Goal: Information Seeking & Learning: Learn about a topic

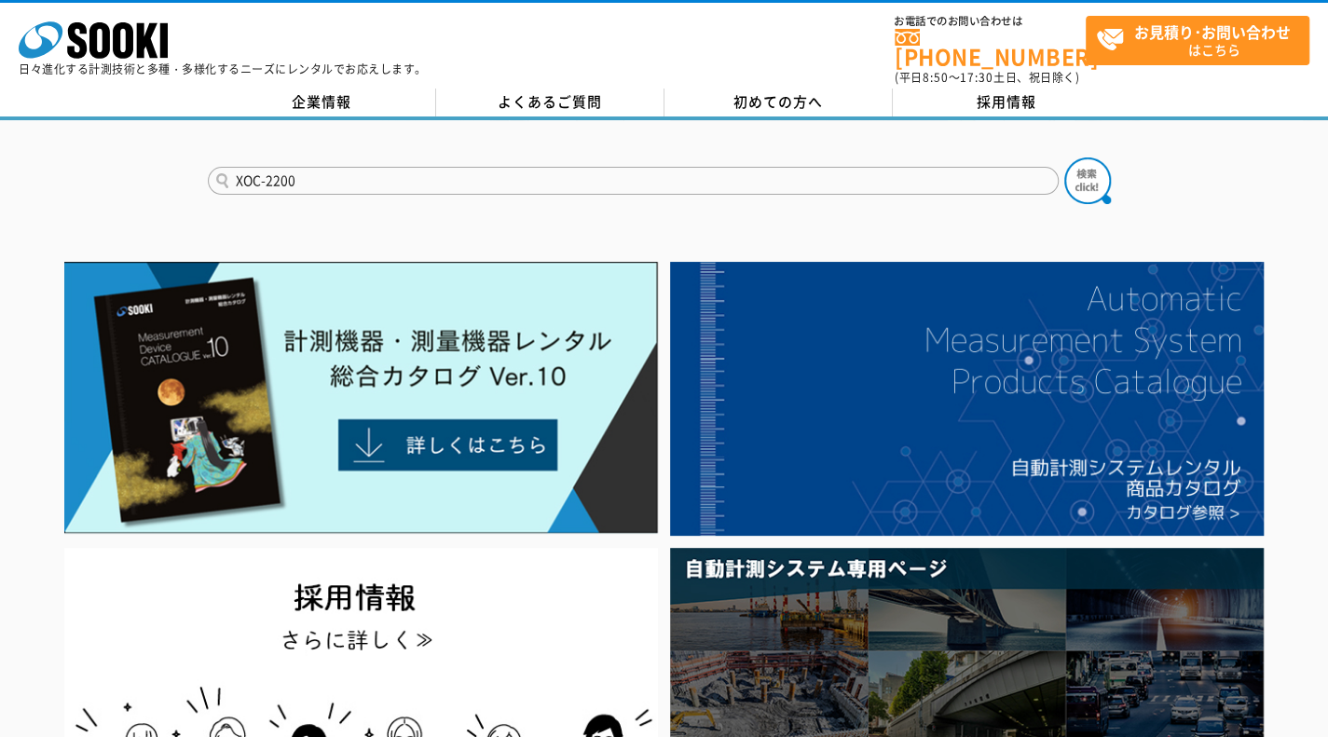
click at [1064, 158] on button at bounding box center [1087, 181] width 47 height 47
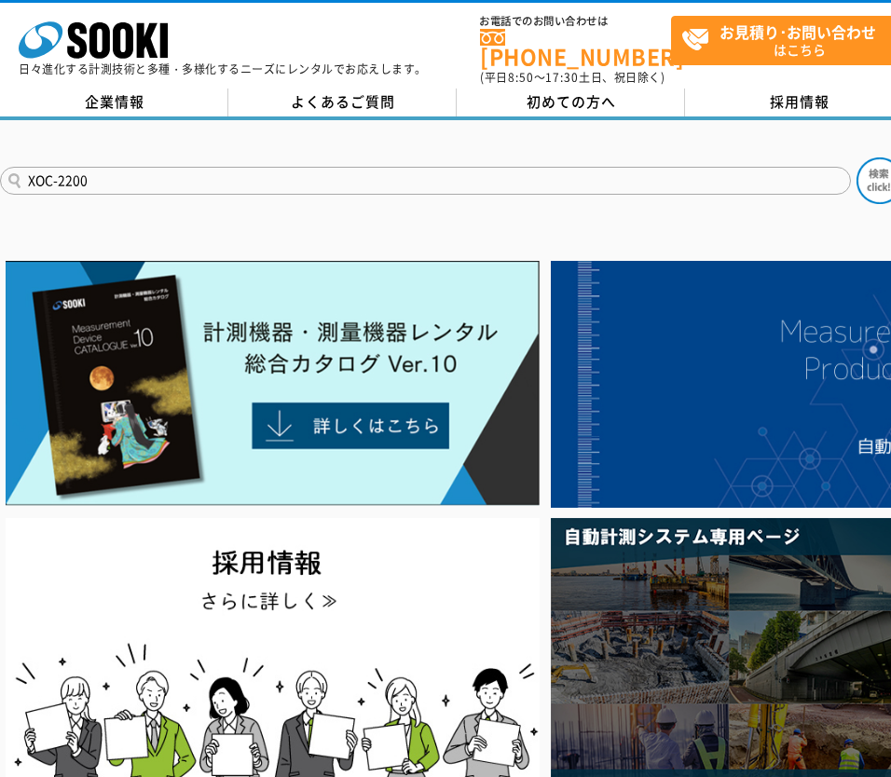
click at [533, 167] on input "XOC-2200" at bounding box center [425, 181] width 851 height 28
type input "XXOC-353"
click at [857, 158] on button at bounding box center [880, 181] width 47 height 47
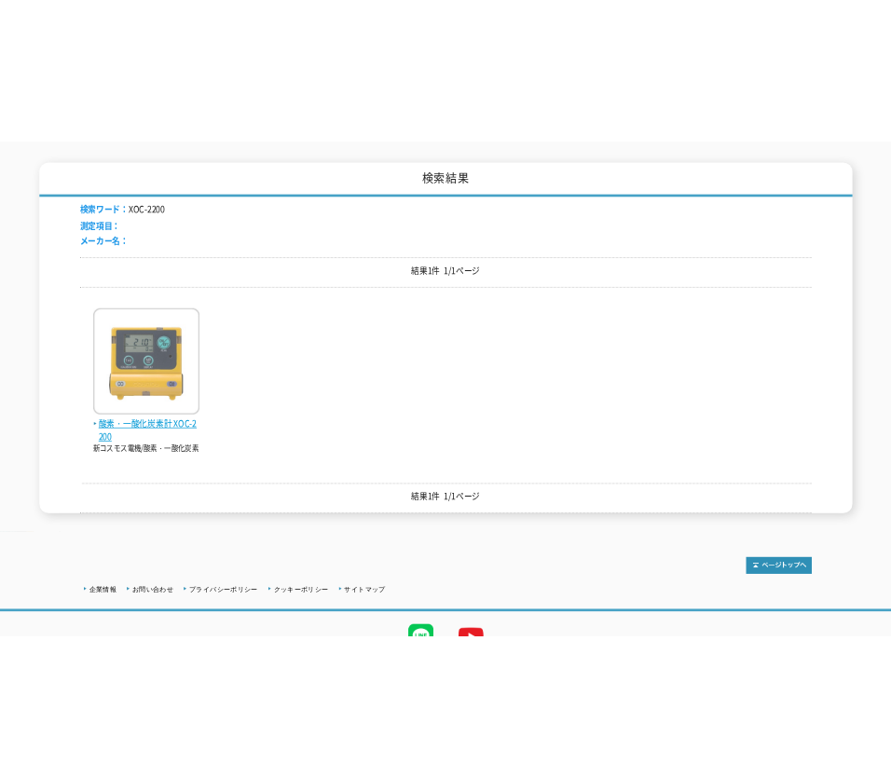
scroll to position [280, 0]
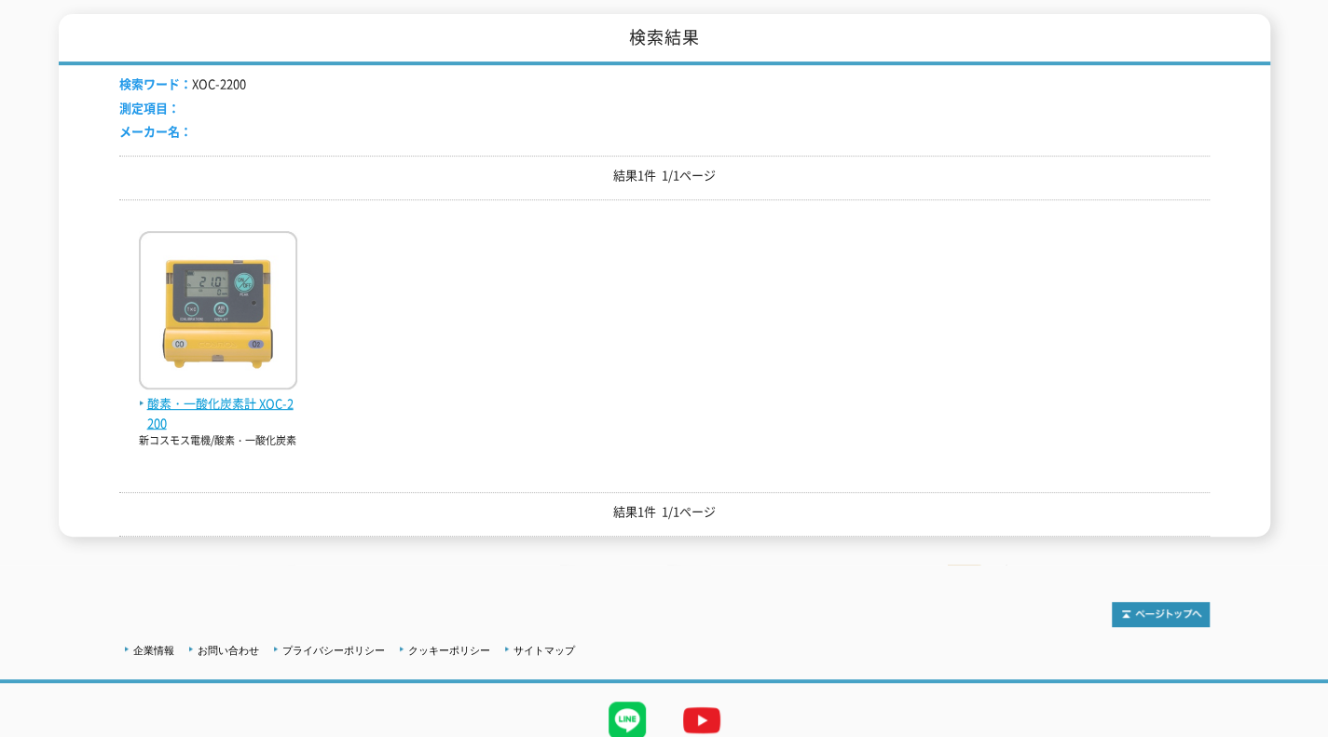
click at [233, 332] on img at bounding box center [218, 312] width 158 height 163
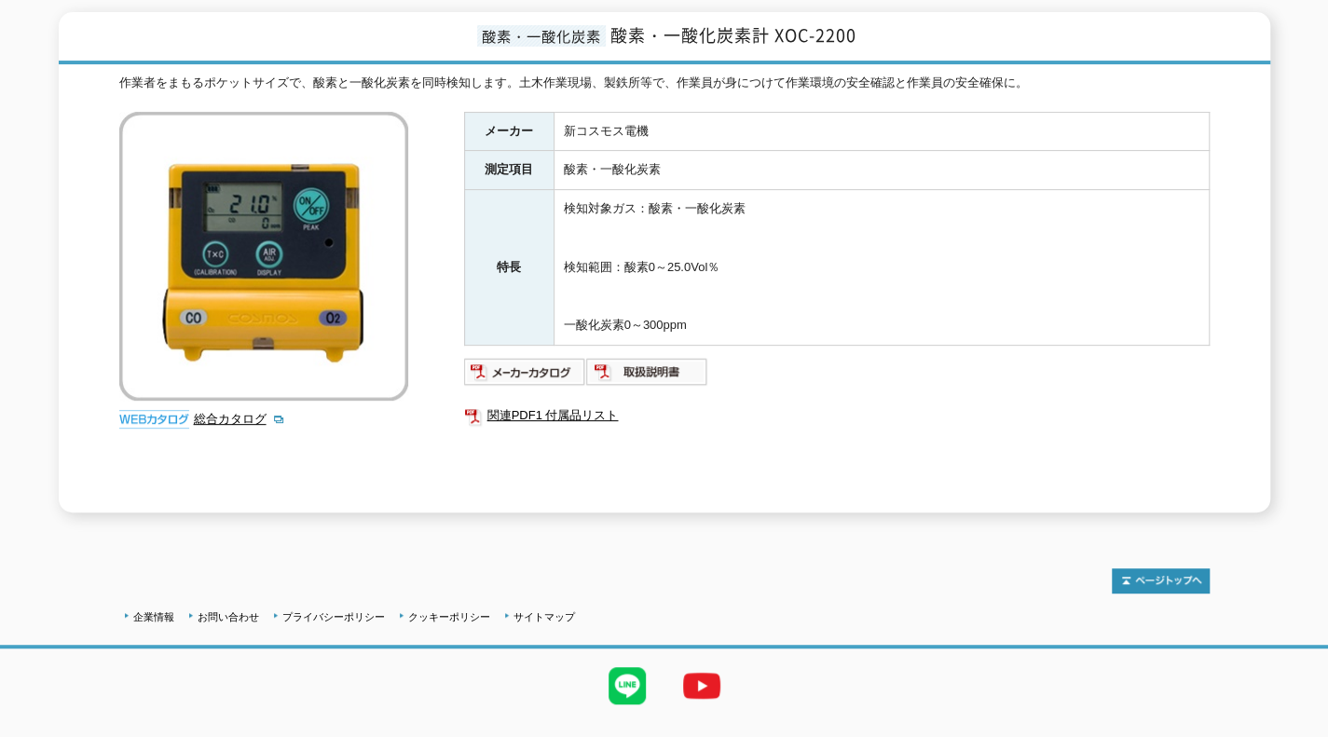
scroll to position [261, 0]
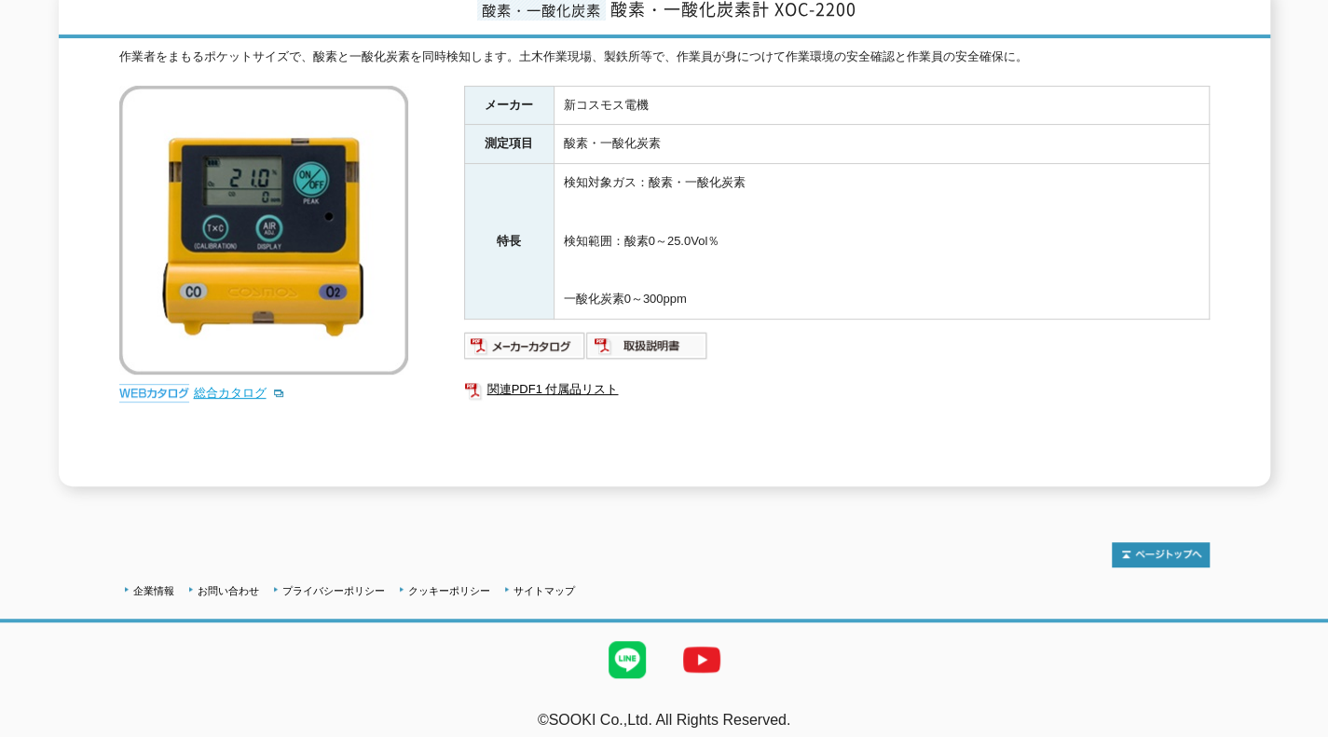
click at [250, 386] on link "総合カタログ" at bounding box center [239, 393] width 91 height 14
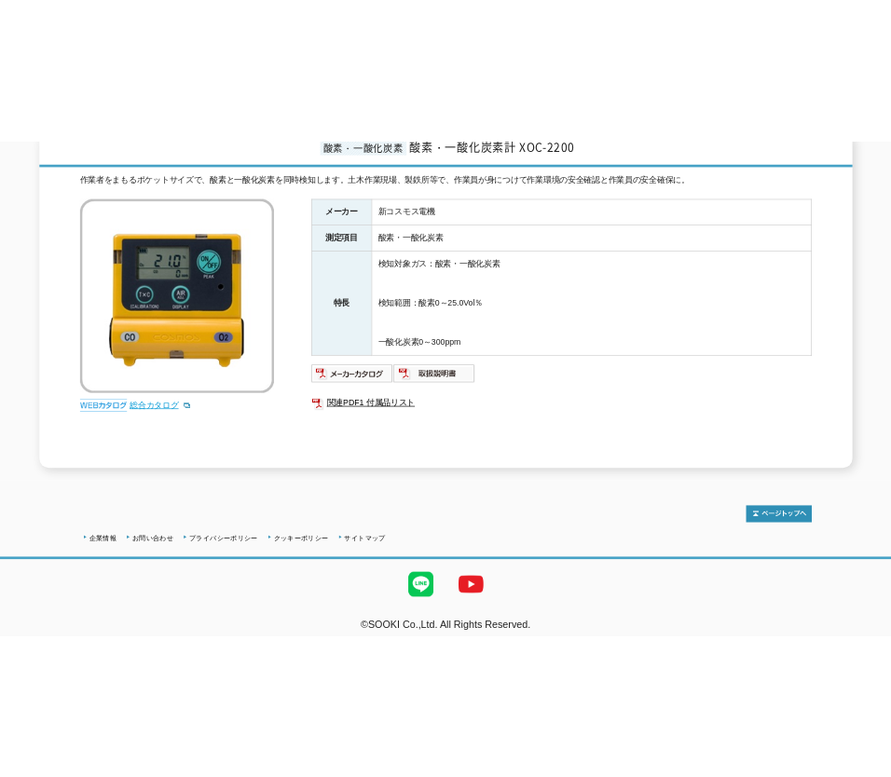
scroll to position [222, 0]
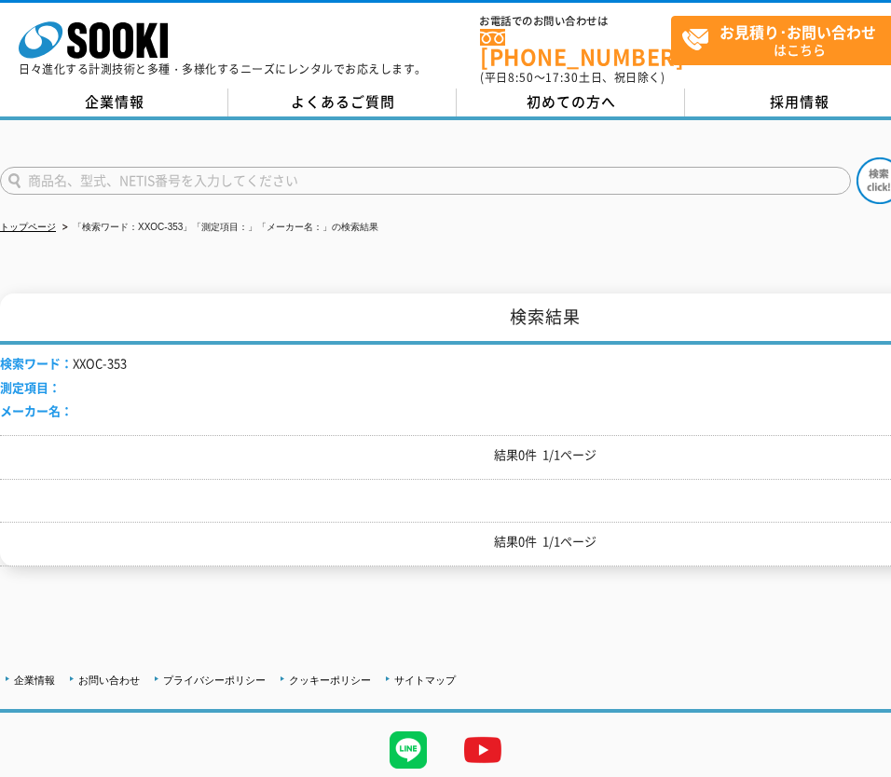
click at [103, 158] on form at bounding box center [456, 184] width 913 height 52
drag, startPoint x: 98, startPoint y: 163, endPoint x: 127, endPoint y: 185, distance: 36.5
click at [108, 171] on input "text" at bounding box center [425, 181] width 851 height 28
type input "XOC-353"
click at [857, 158] on button at bounding box center [880, 181] width 47 height 47
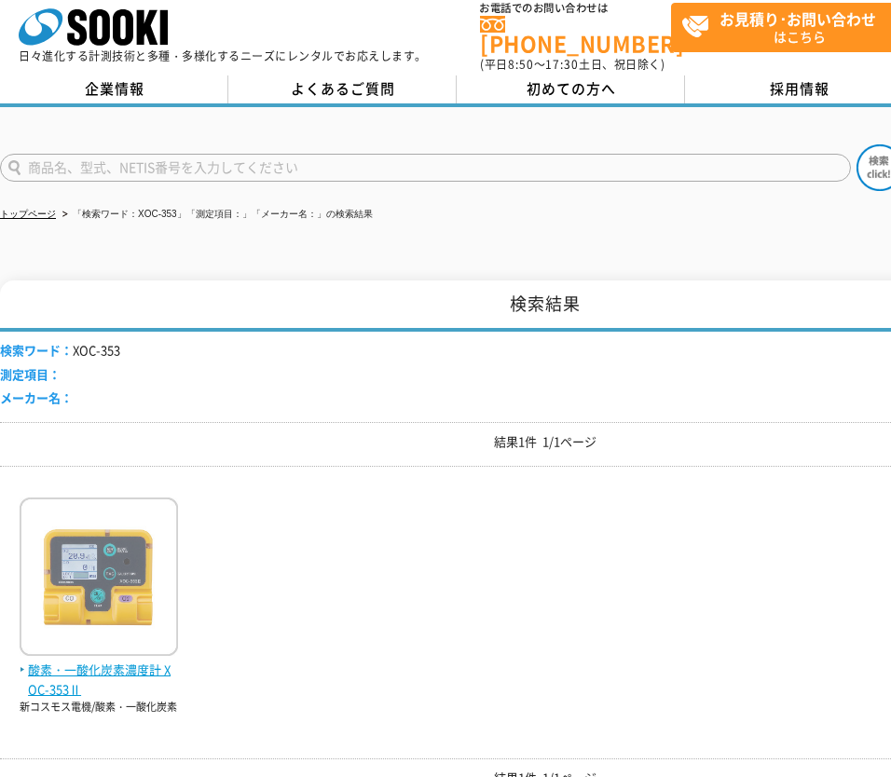
scroll to position [93, 0]
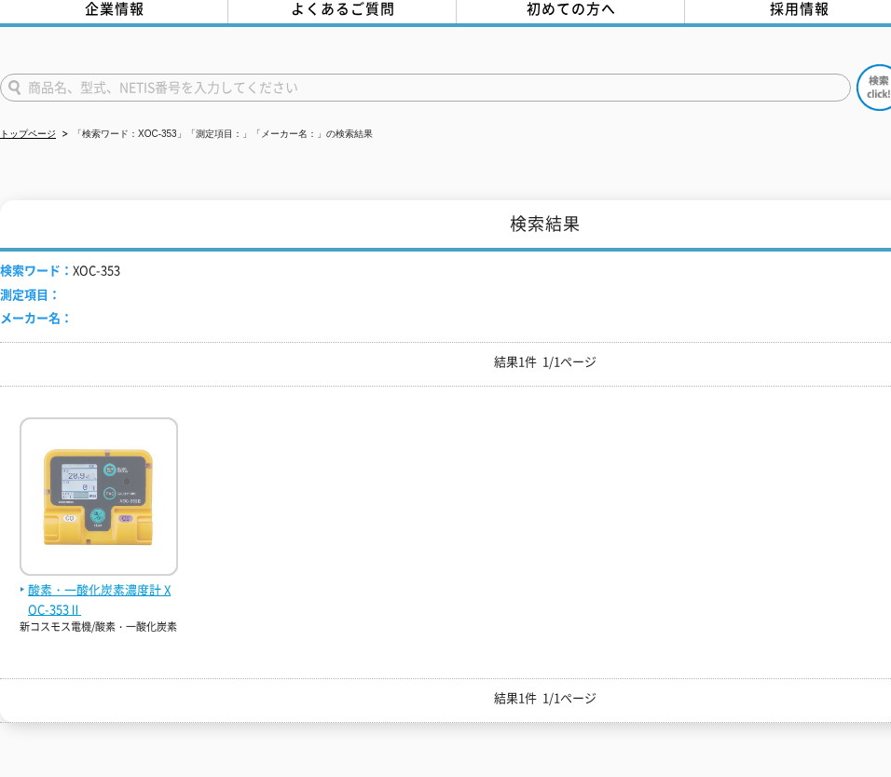
click at [116, 528] on img at bounding box center [99, 499] width 158 height 163
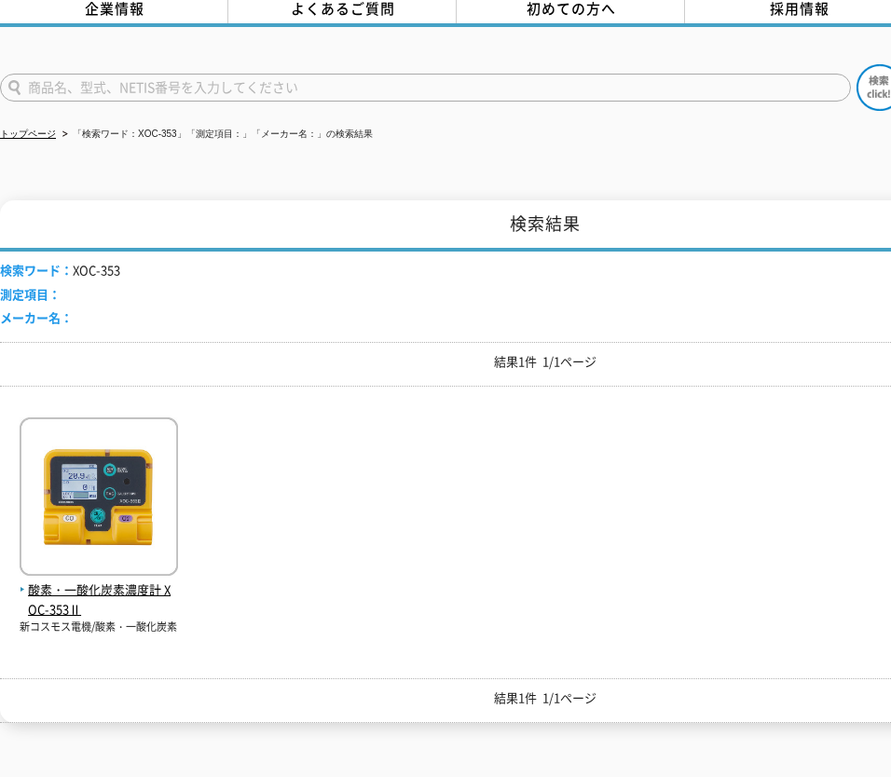
click at [211, 80] on input "text" at bounding box center [425, 88] width 851 height 28
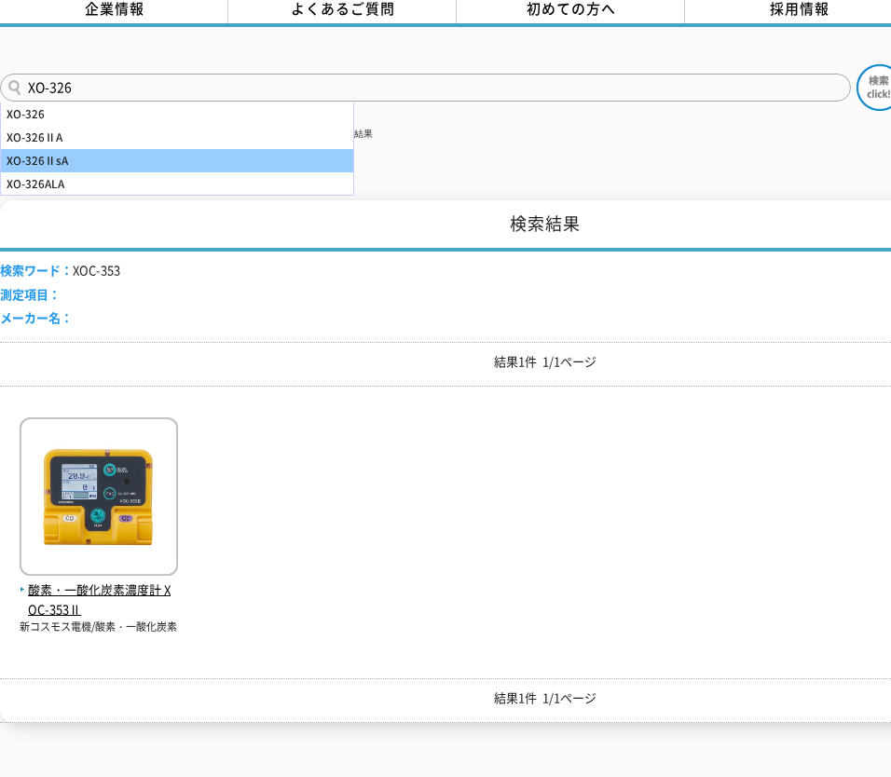
click at [123, 149] on div "XO-326ⅡsA" at bounding box center [177, 160] width 352 height 23
type input "XO-326ⅡsA"
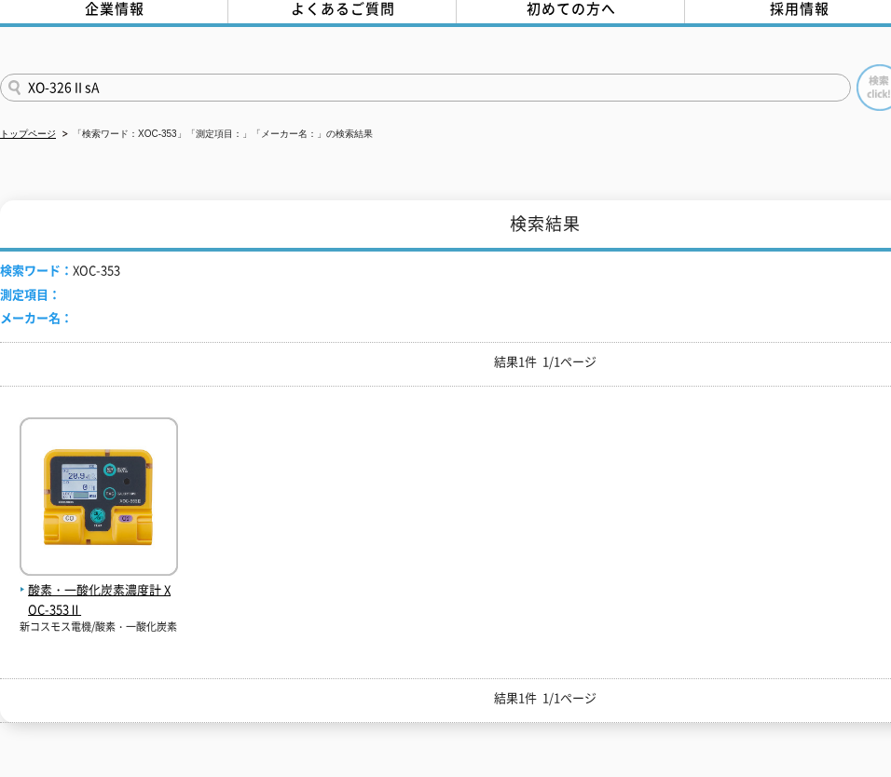
click at [861, 69] on img at bounding box center [880, 87] width 47 height 47
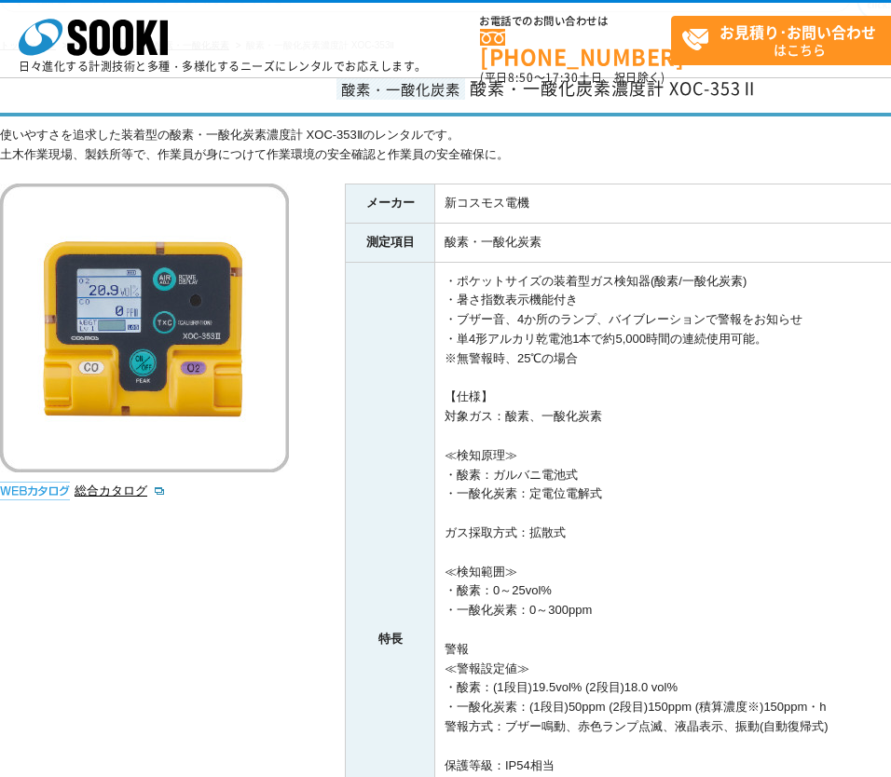
scroll to position [186, 0]
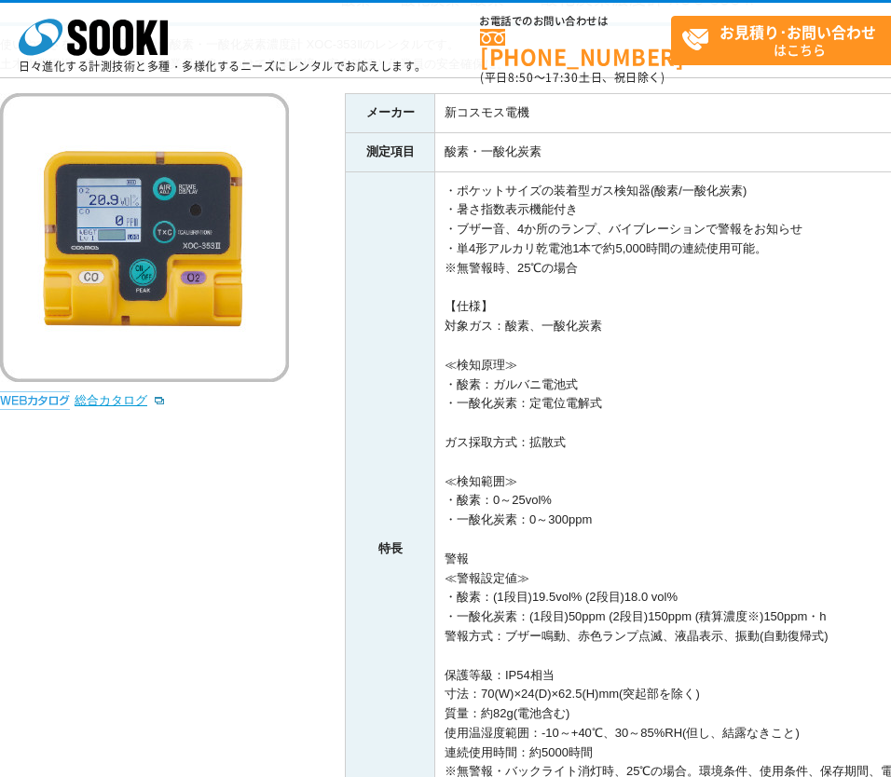
click at [138, 401] on link "総合カタログ" at bounding box center [120, 400] width 91 height 14
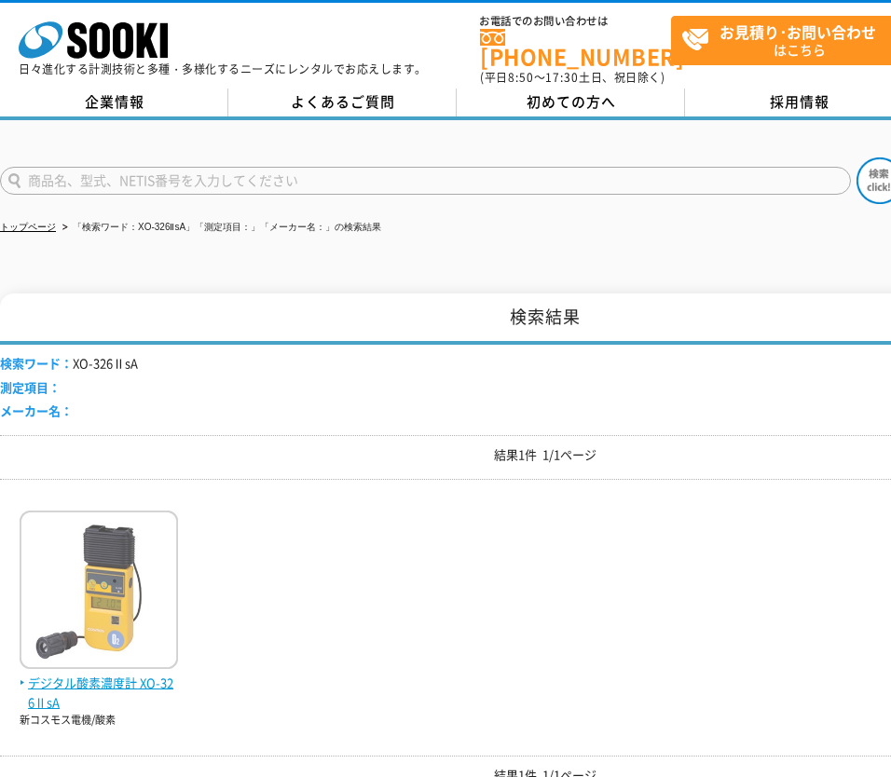
scroll to position [93, 0]
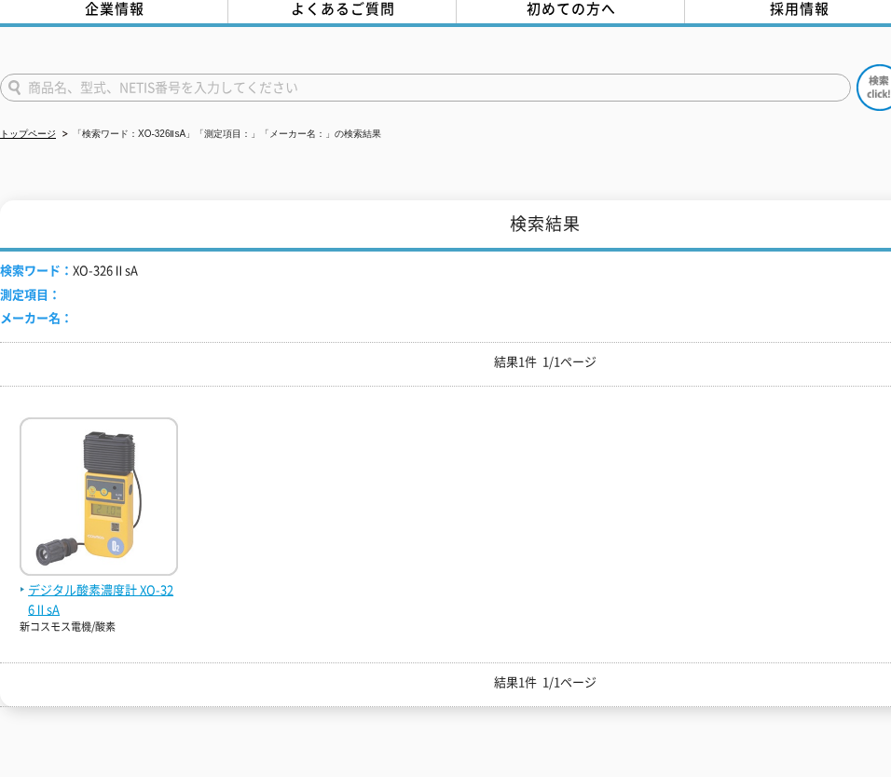
click at [116, 499] on img at bounding box center [99, 499] width 158 height 163
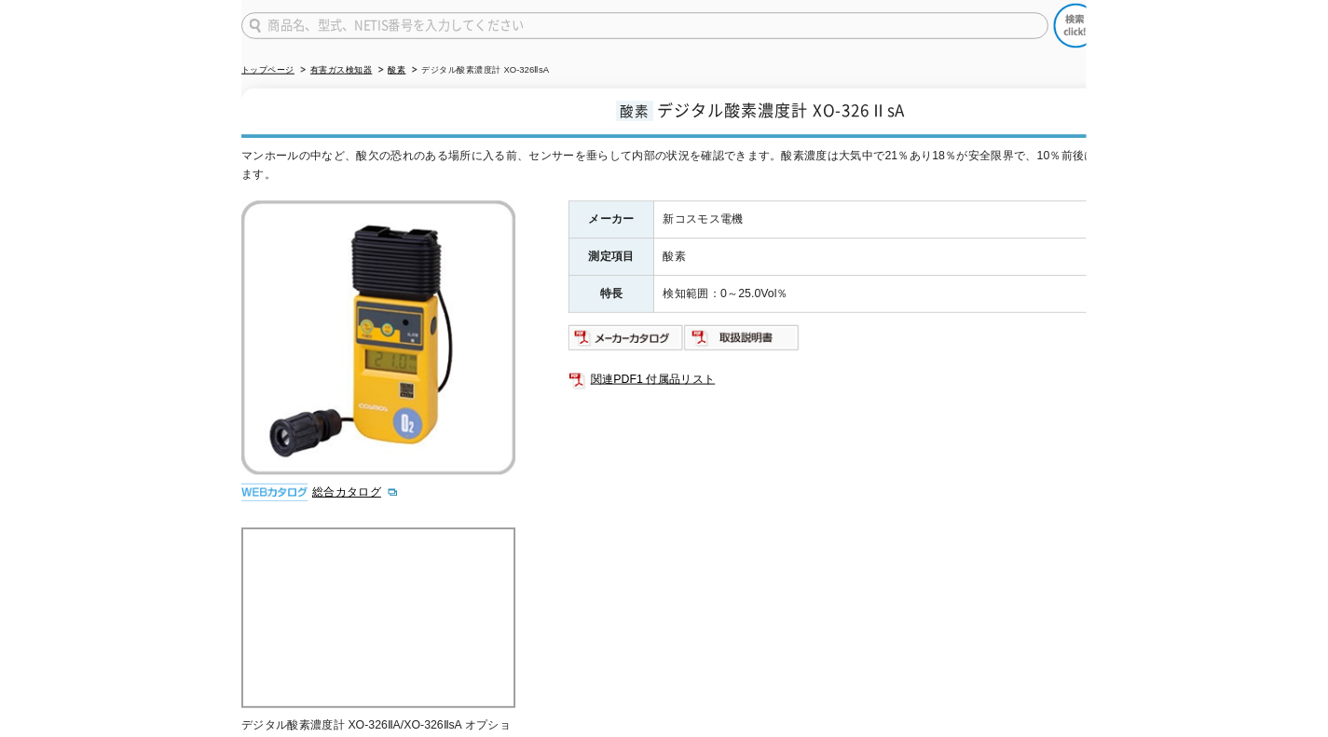
scroll to position [373, 0]
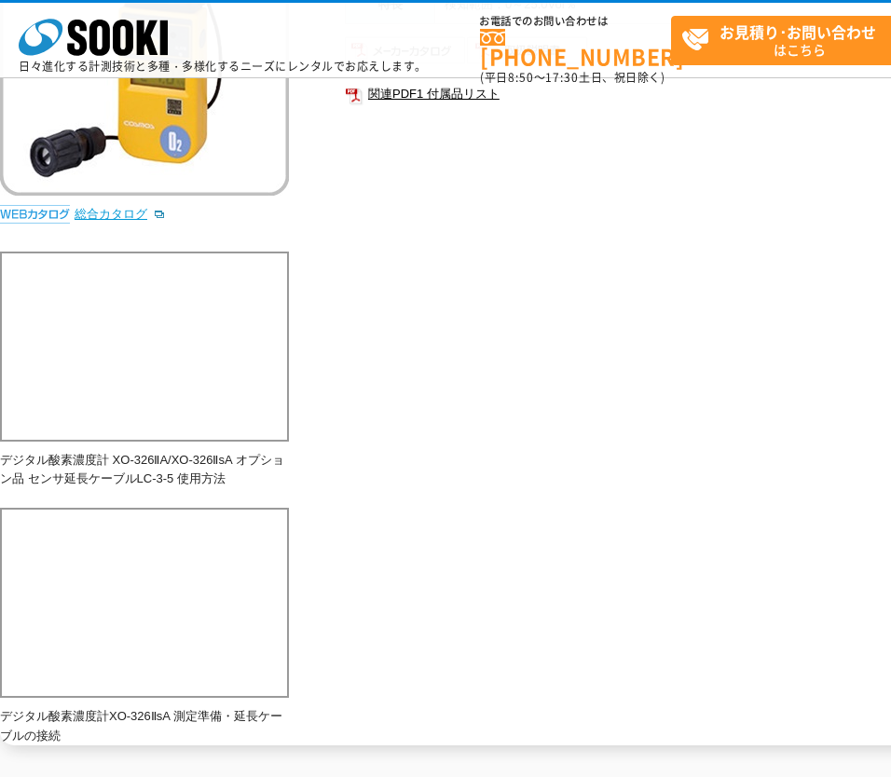
click at [105, 212] on link "総合カタログ" at bounding box center [120, 214] width 91 height 14
